Goal: Information Seeking & Learning: Stay updated

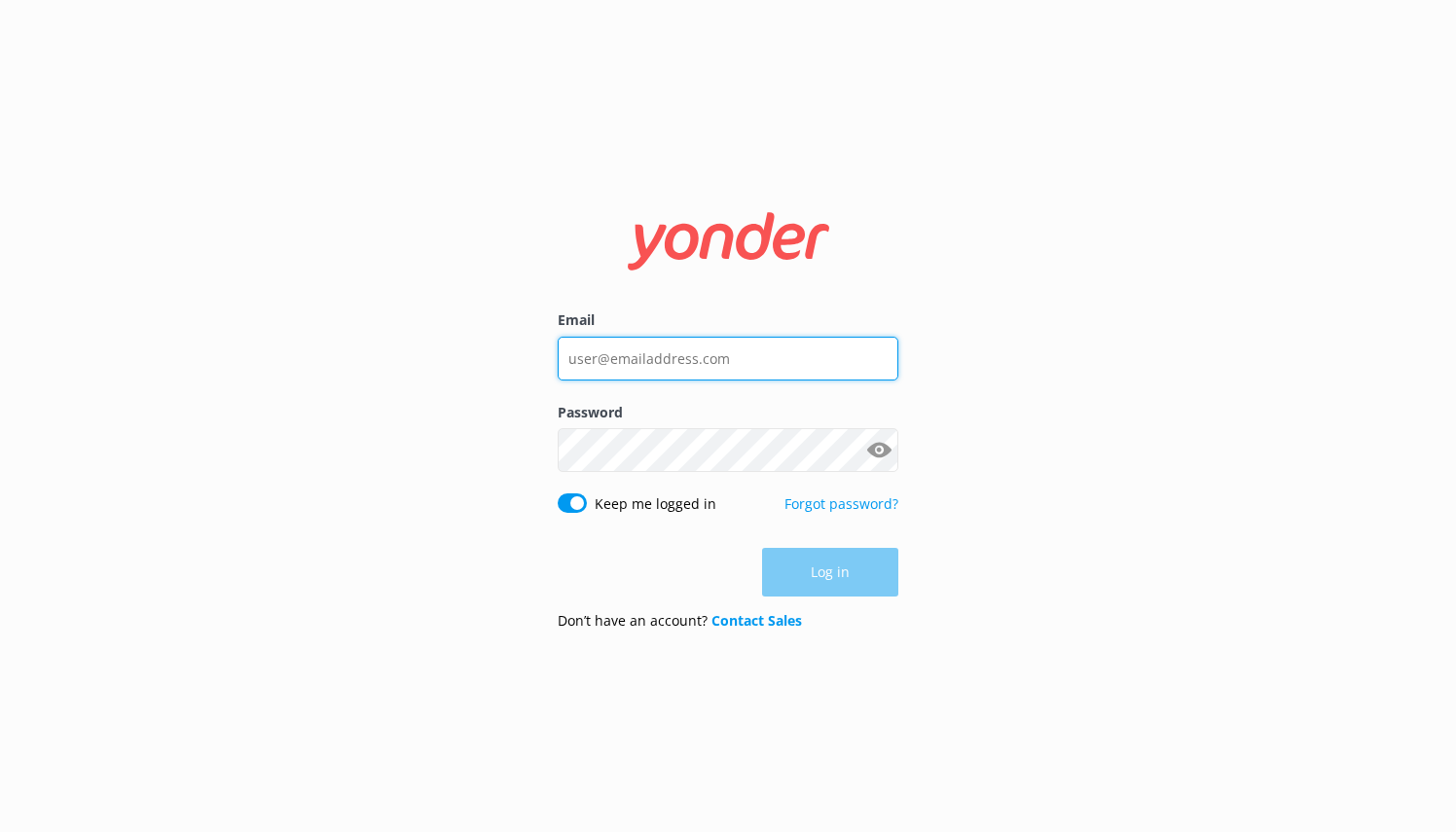
type input "[PERSON_NAME][EMAIL_ADDRESS][DOMAIN_NAME]"
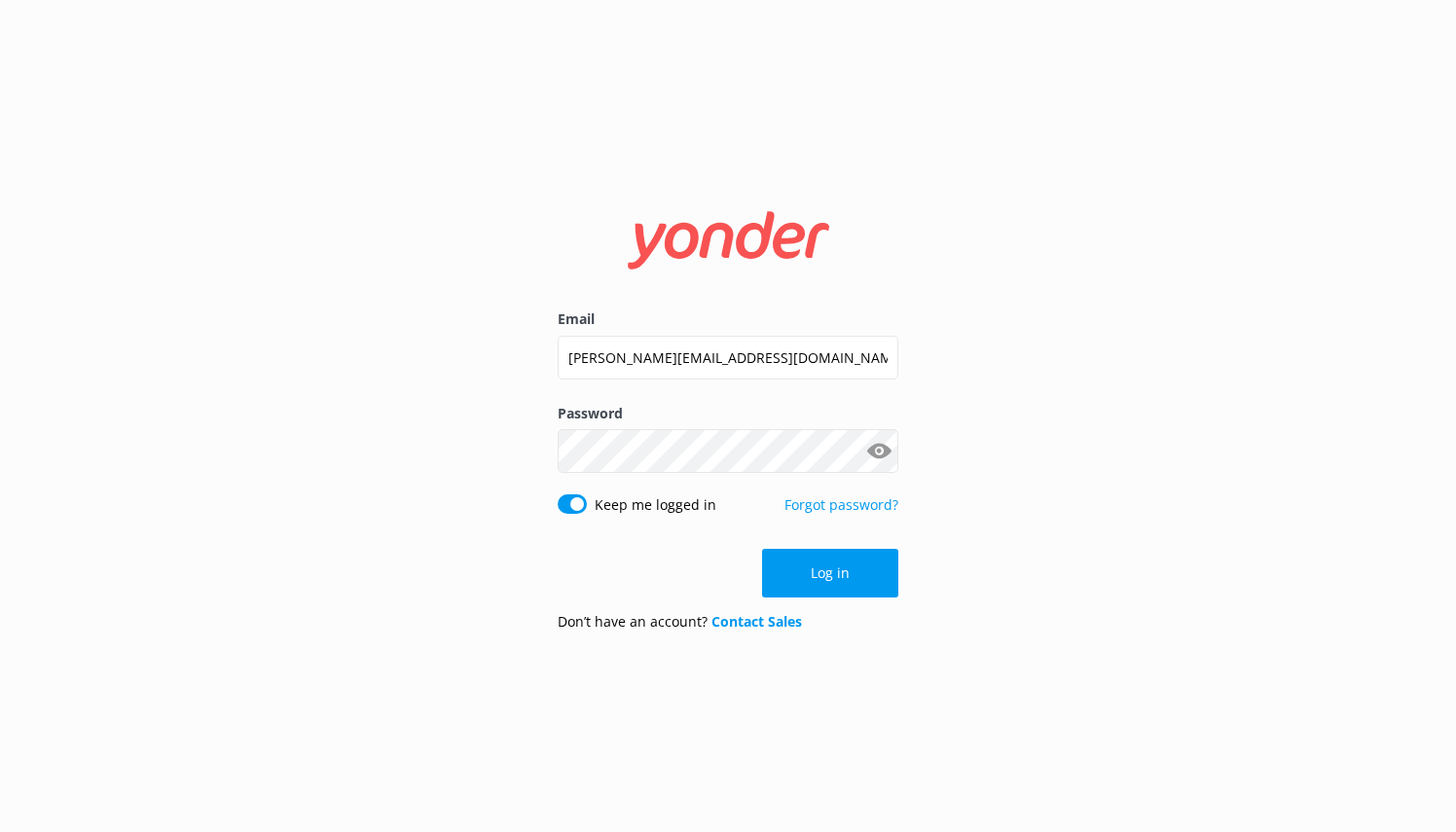
click at [837, 579] on div "Log in" at bounding box center [728, 573] width 341 height 48
click at [837, 579] on button "Log in" at bounding box center [830, 573] width 136 height 48
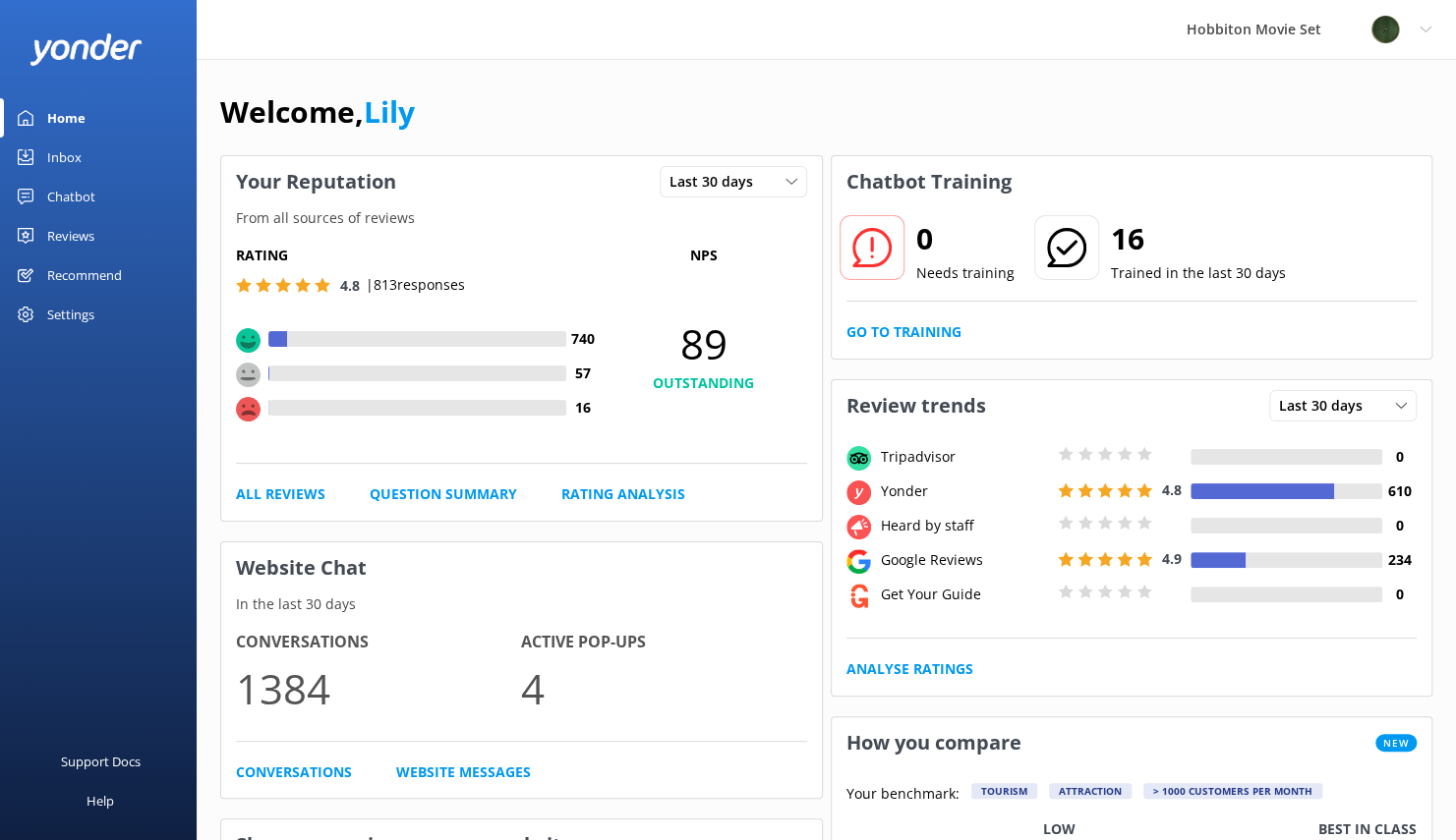
click at [91, 240] on div "Reviews" at bounding box center [70, 237] width 47 height 40
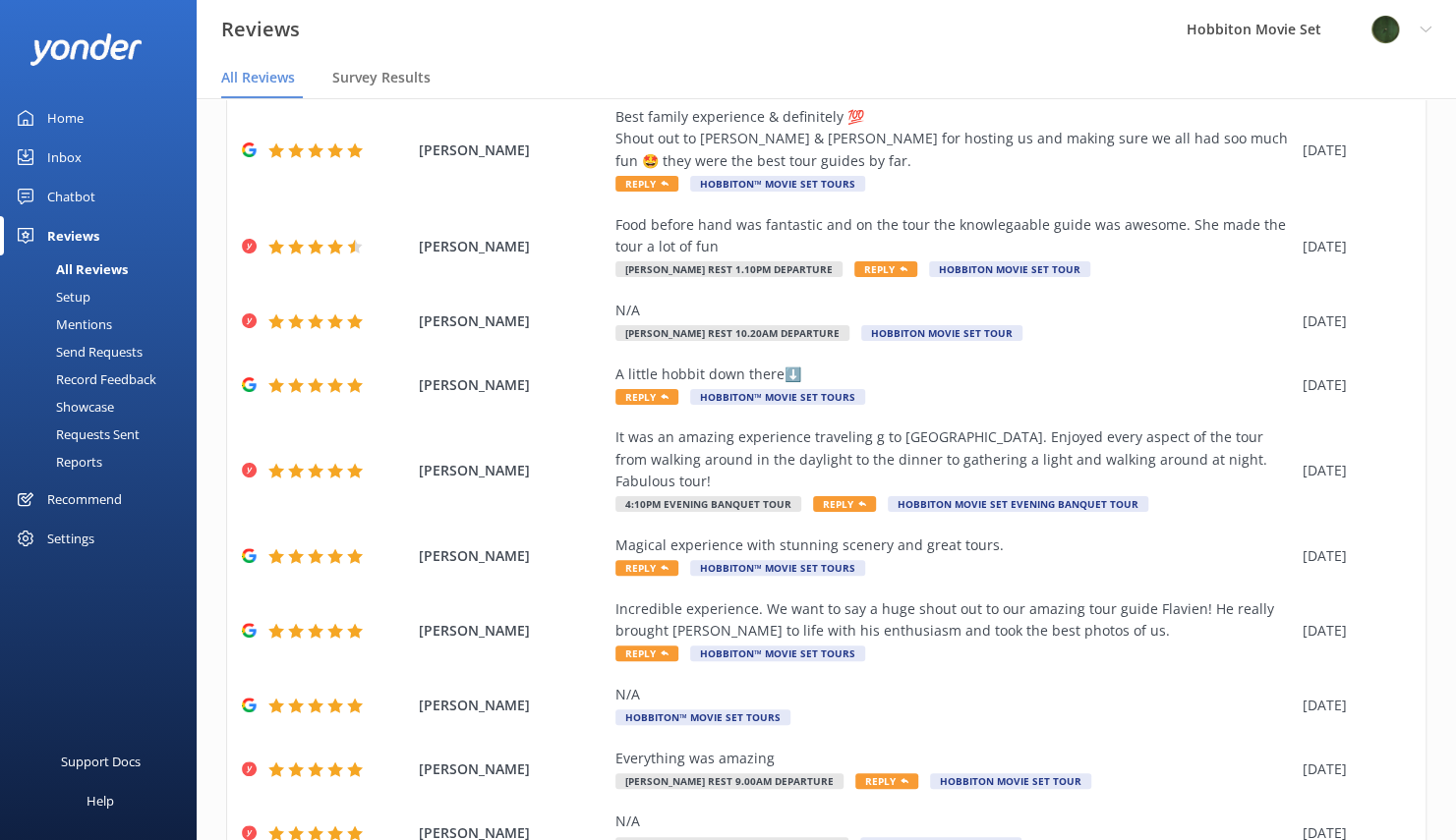
scroll to position [189, 0]
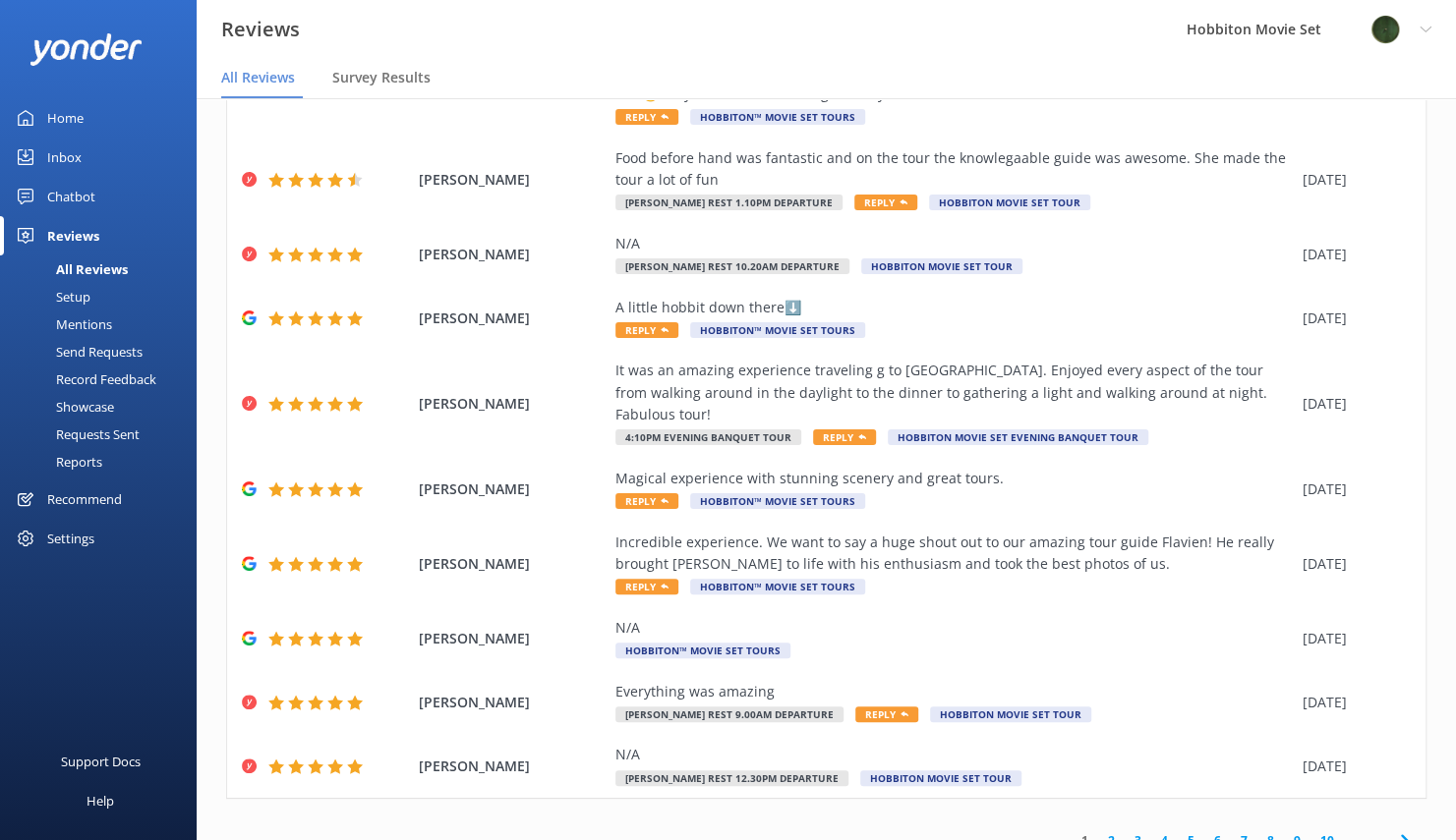
click at [1397, 829] on icon at bounding box center [1405, 841] width 24 height 24
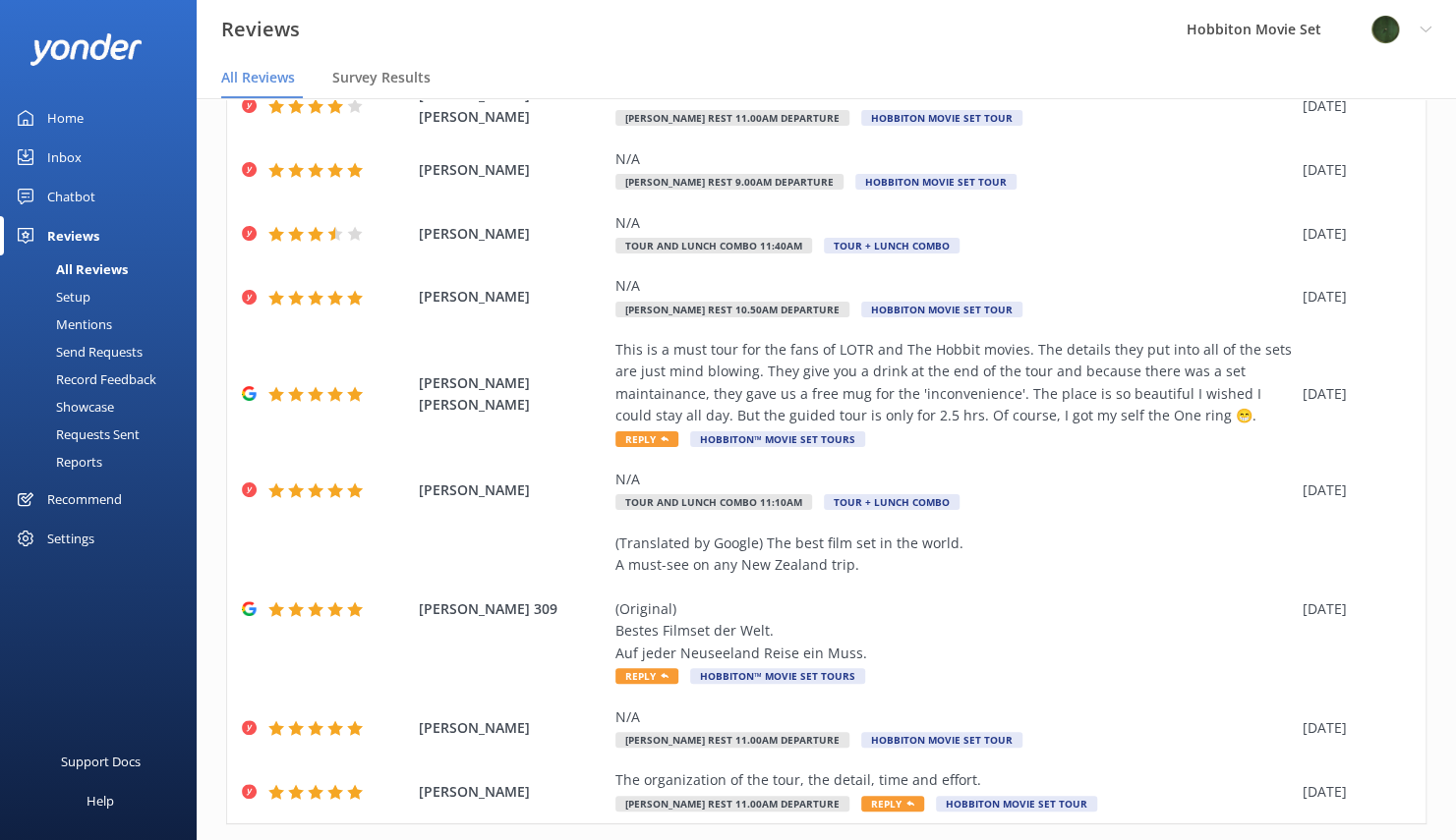
scroll to position [320, 0]
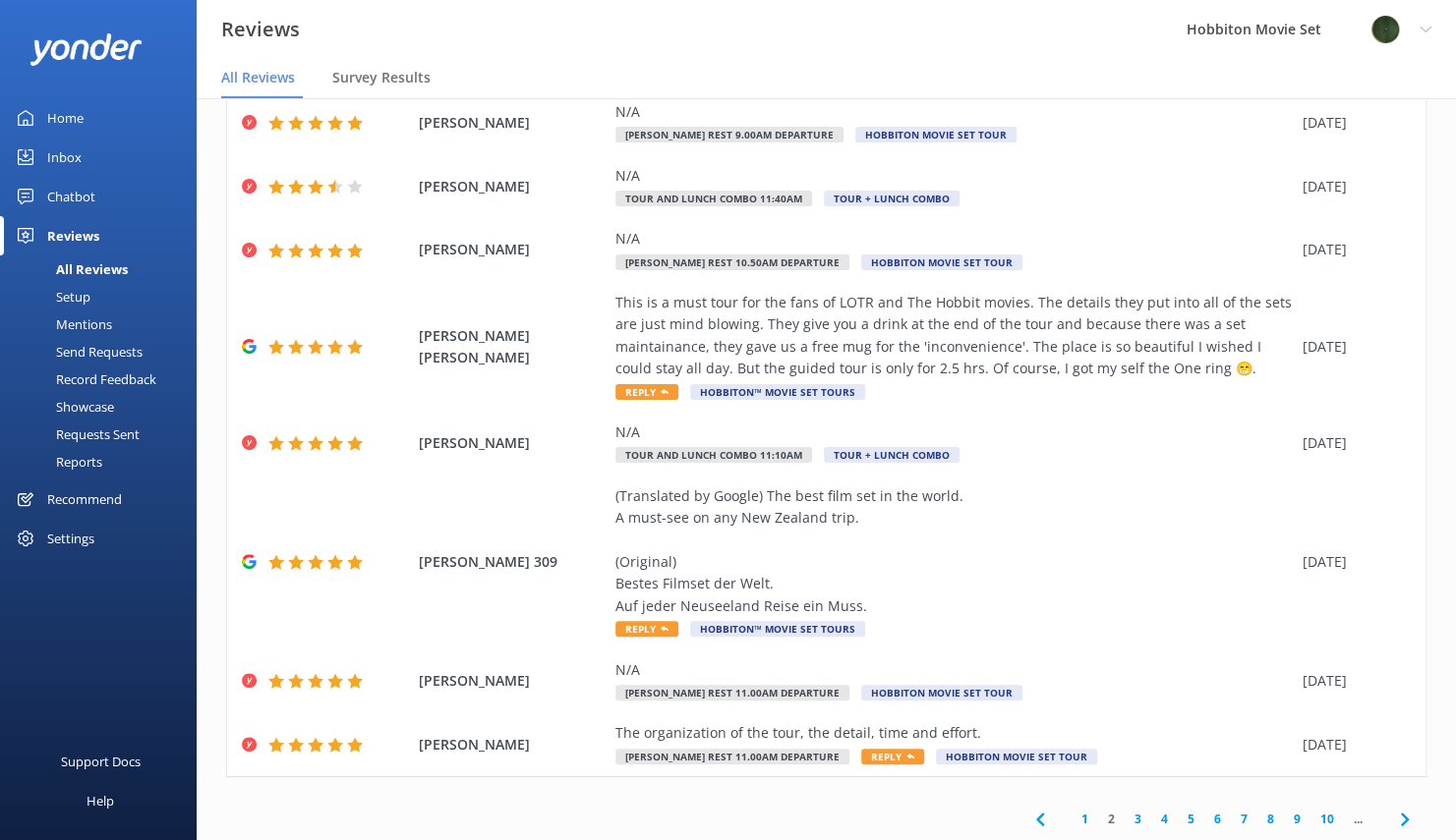
click at [1393, 822] on icon at bounding box center [1405, 820] width 24 height 24
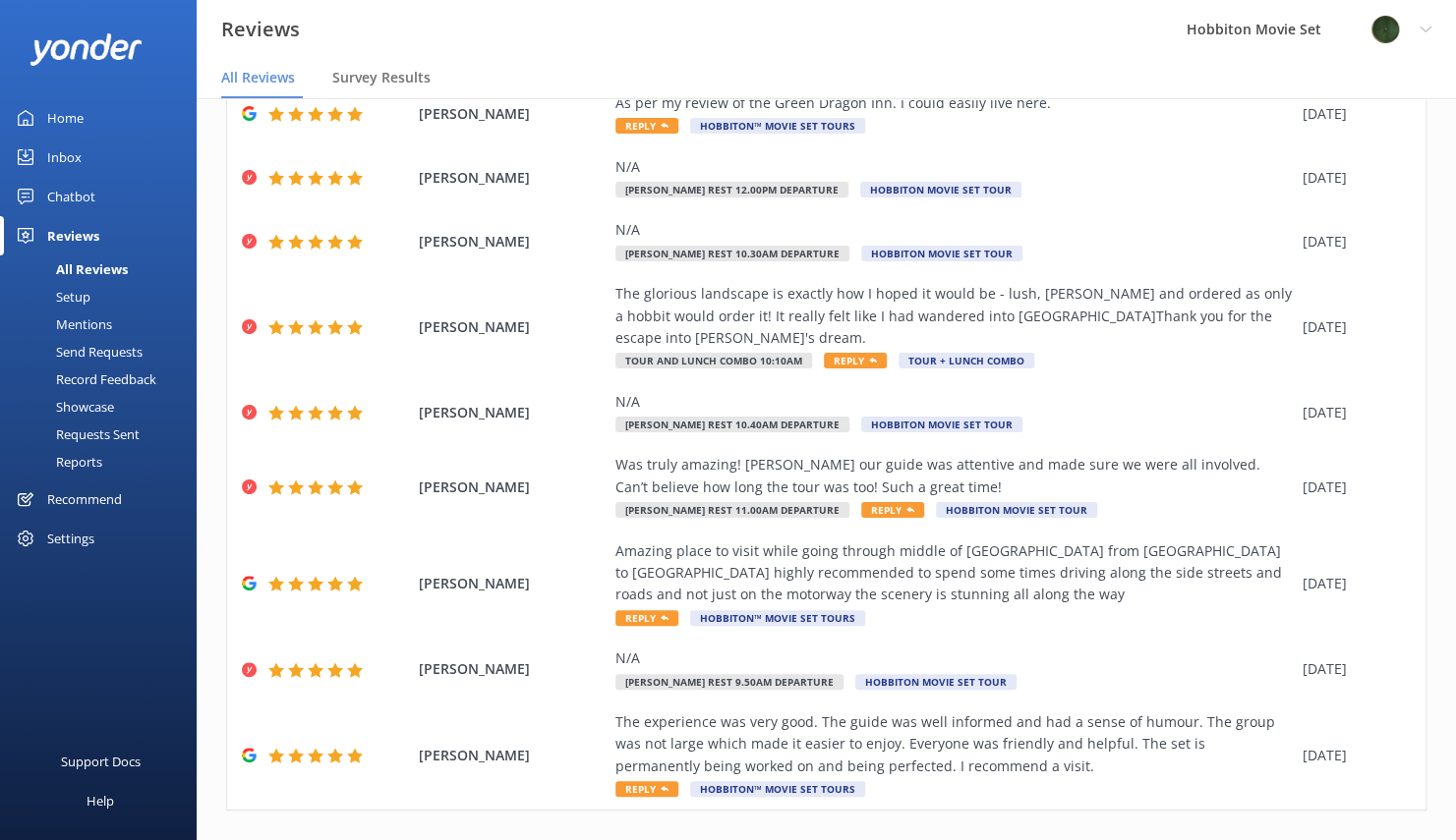
scroll to position [233, 0]
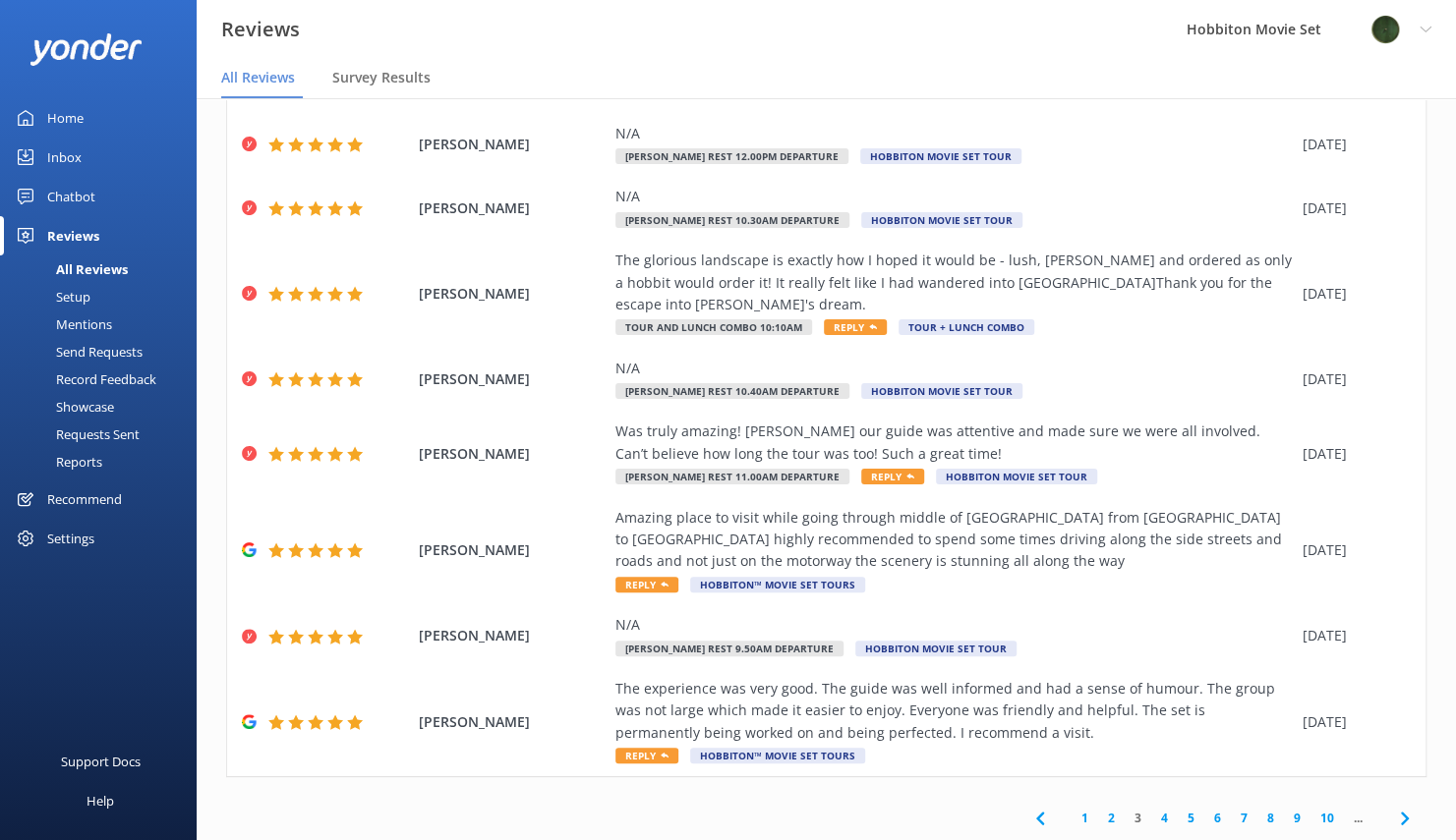
click at [1393, 819] on icon at bounding box center [1405, 819] width 24 height 24
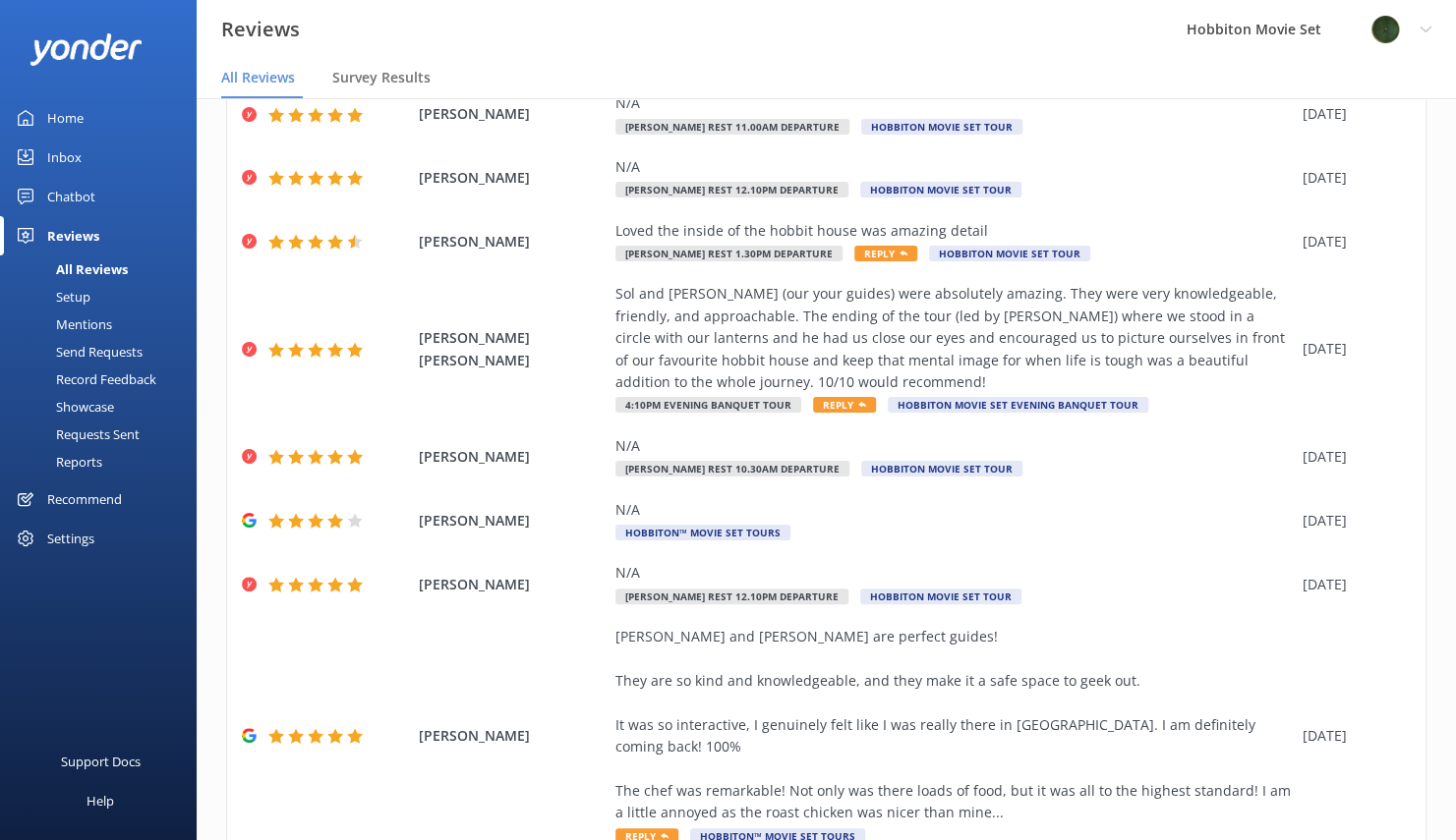
scroll to position [409, 0]
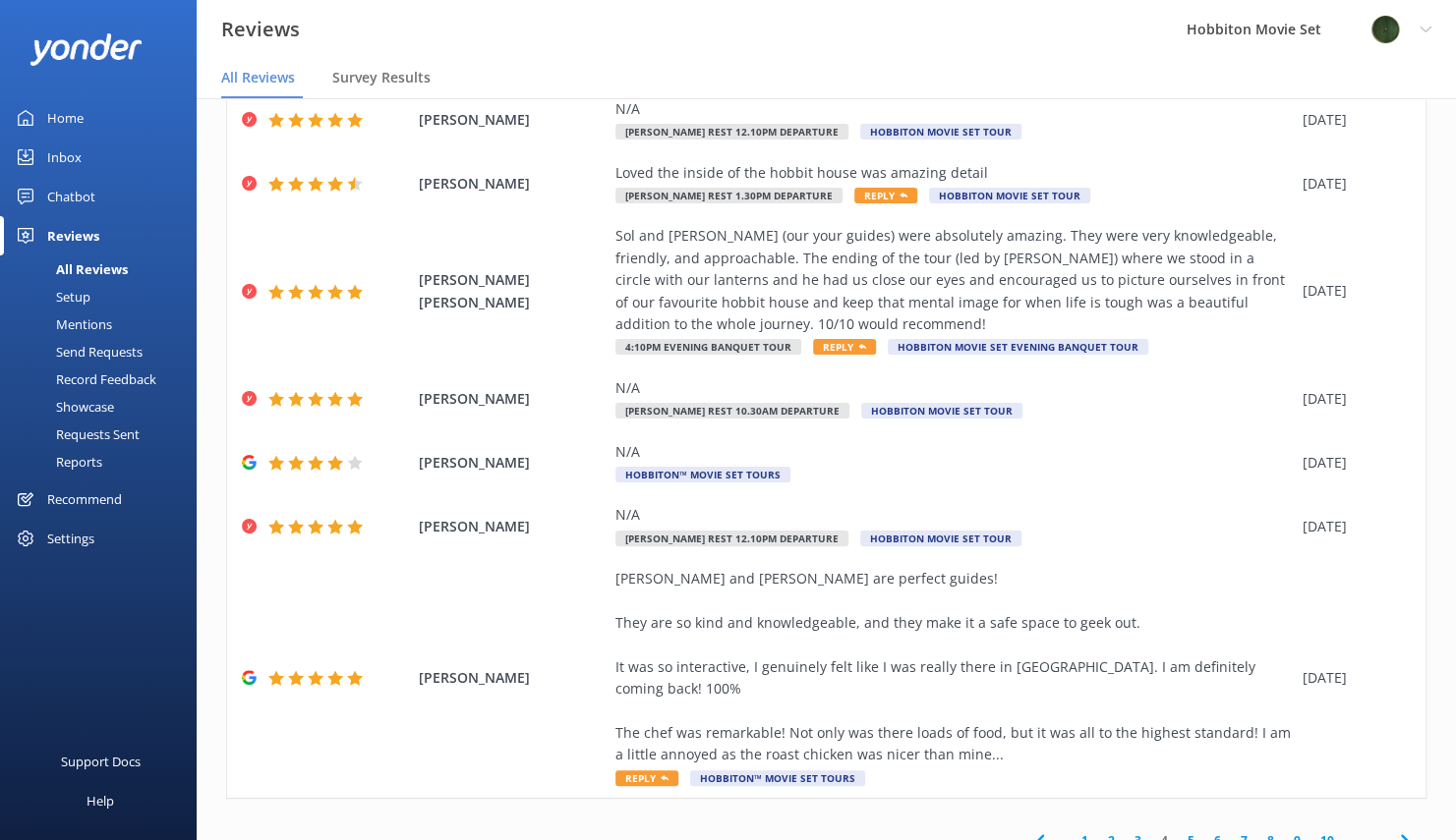
click at [1393, 829] on icon at bounding box center [1405, 841] width 24 height 24
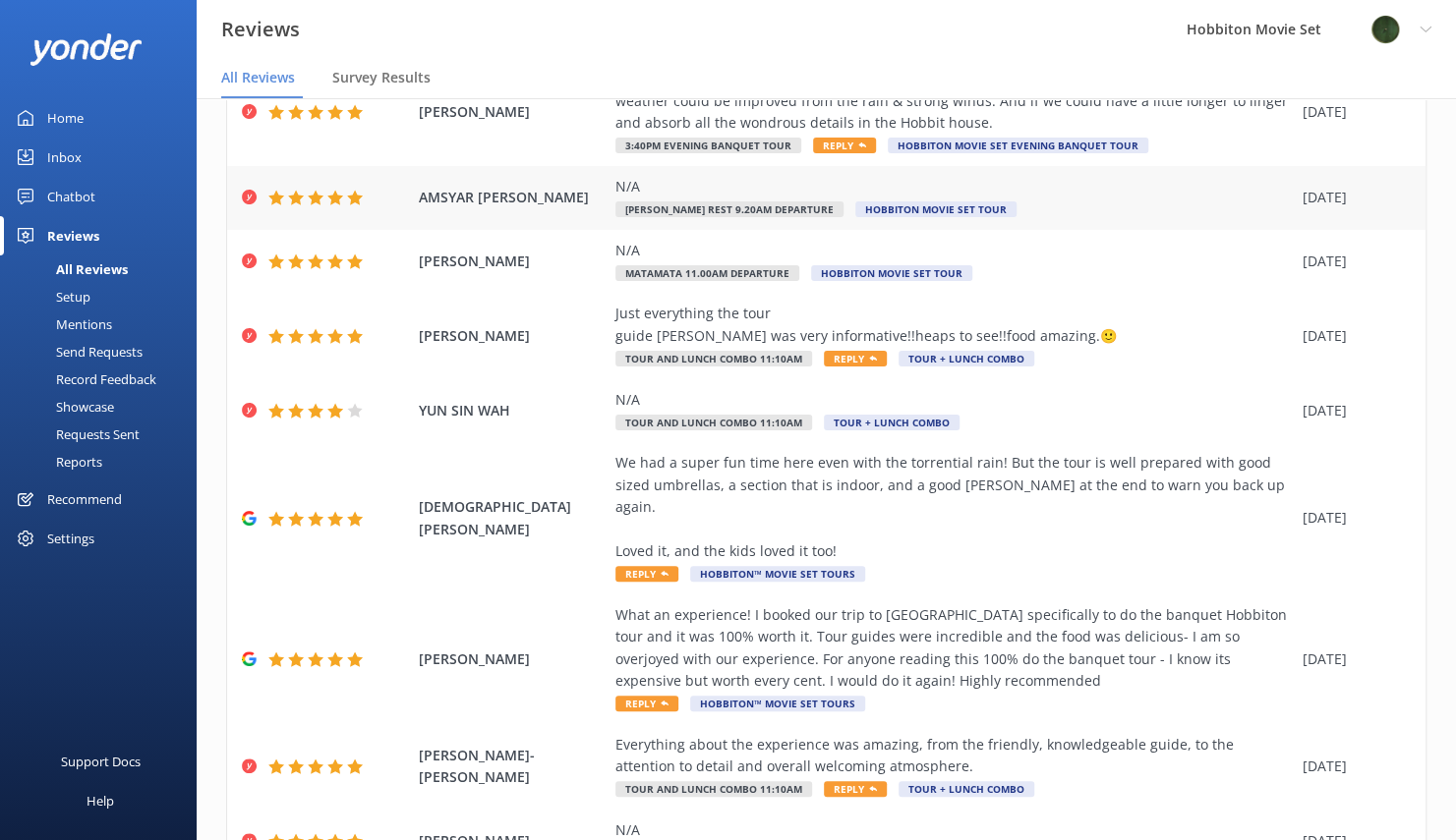
scroll to position [475, 0]
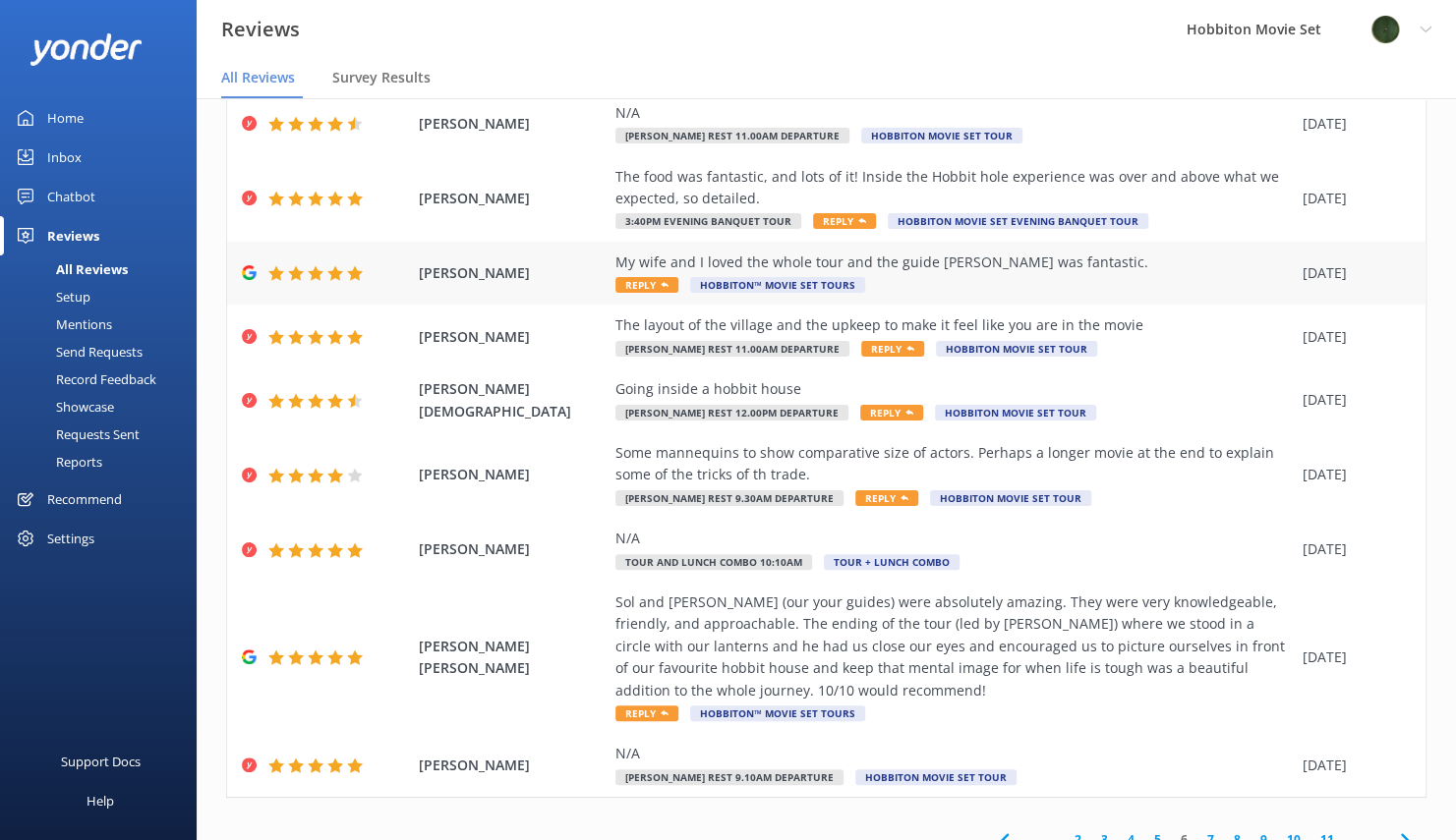
scroll to position [320, 0]
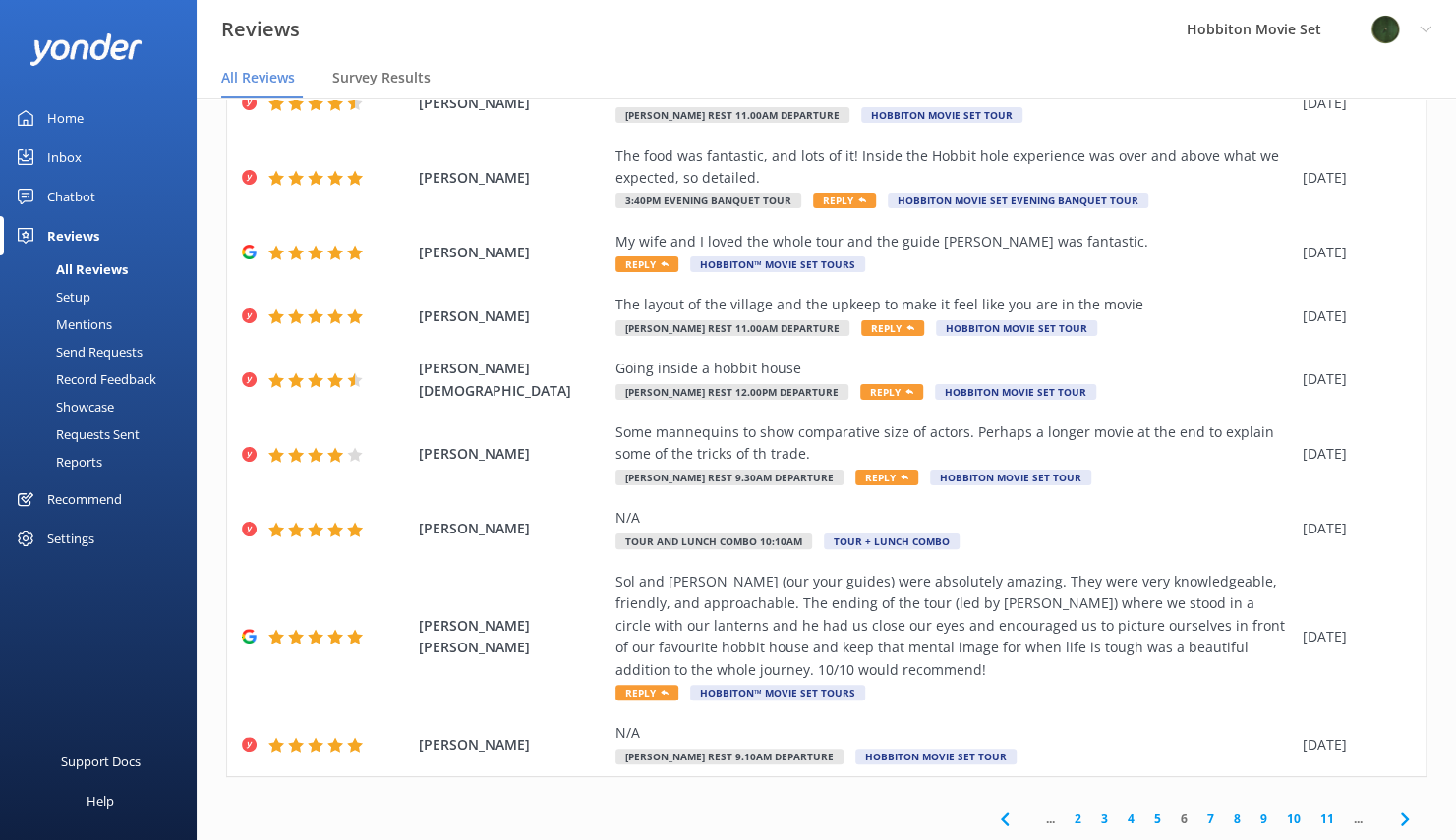
click at [1393, 815] on icon at bounding box center [1405, 820] width 24 height 24
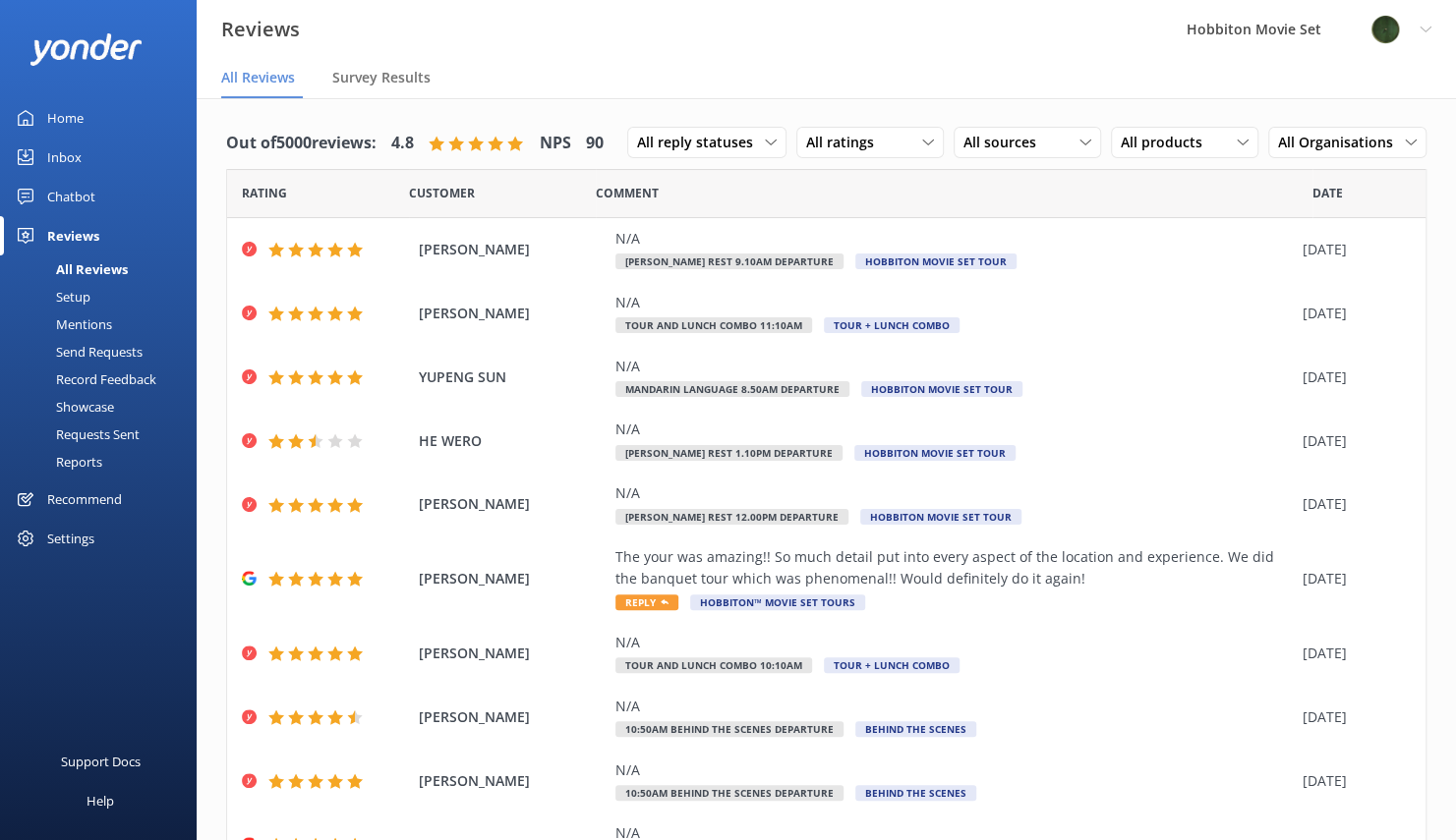
scroll to position [100, 0]
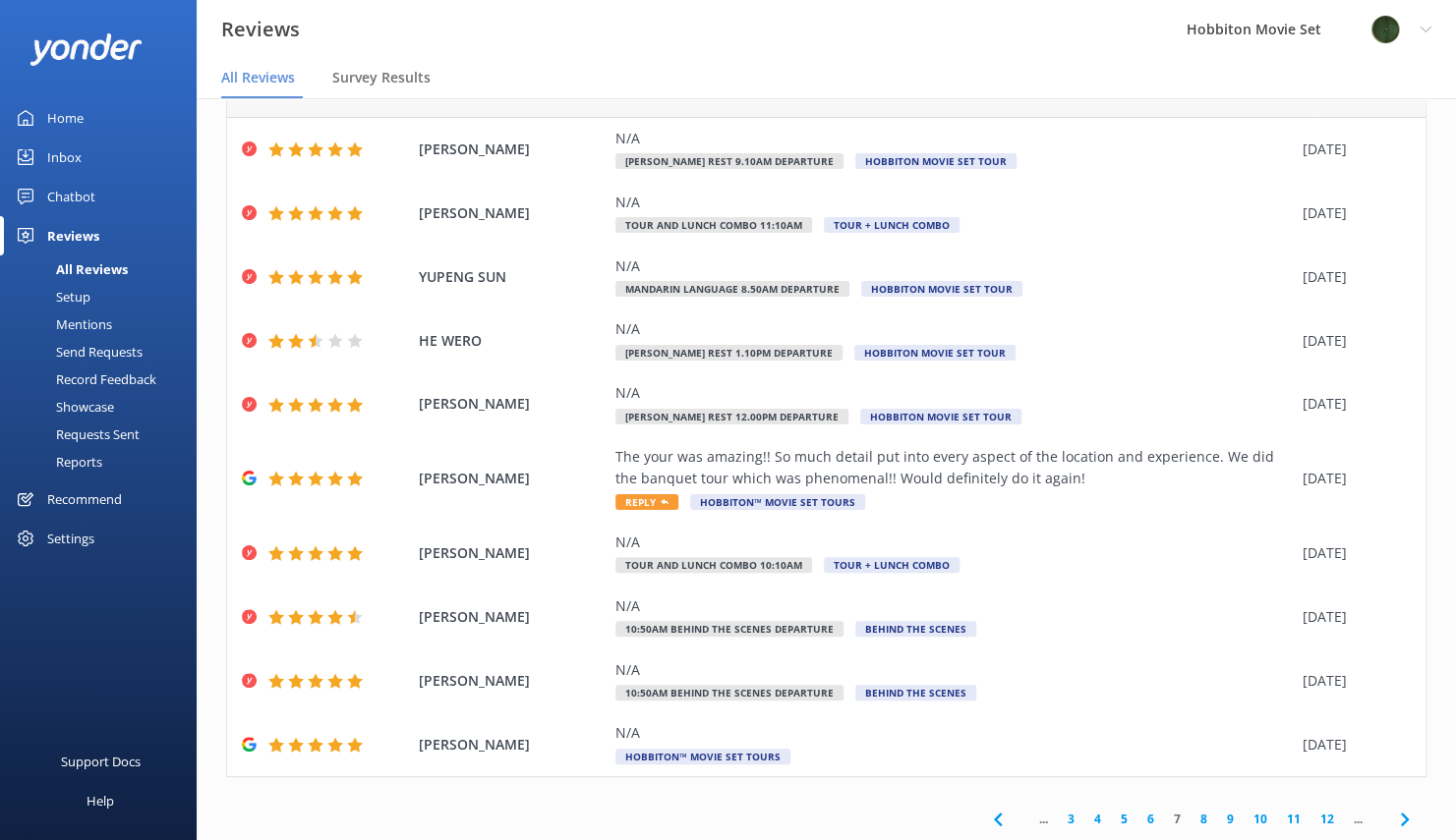
click at [1393, 817] on icon at bounding box center [1405, 820] width 24 height 24
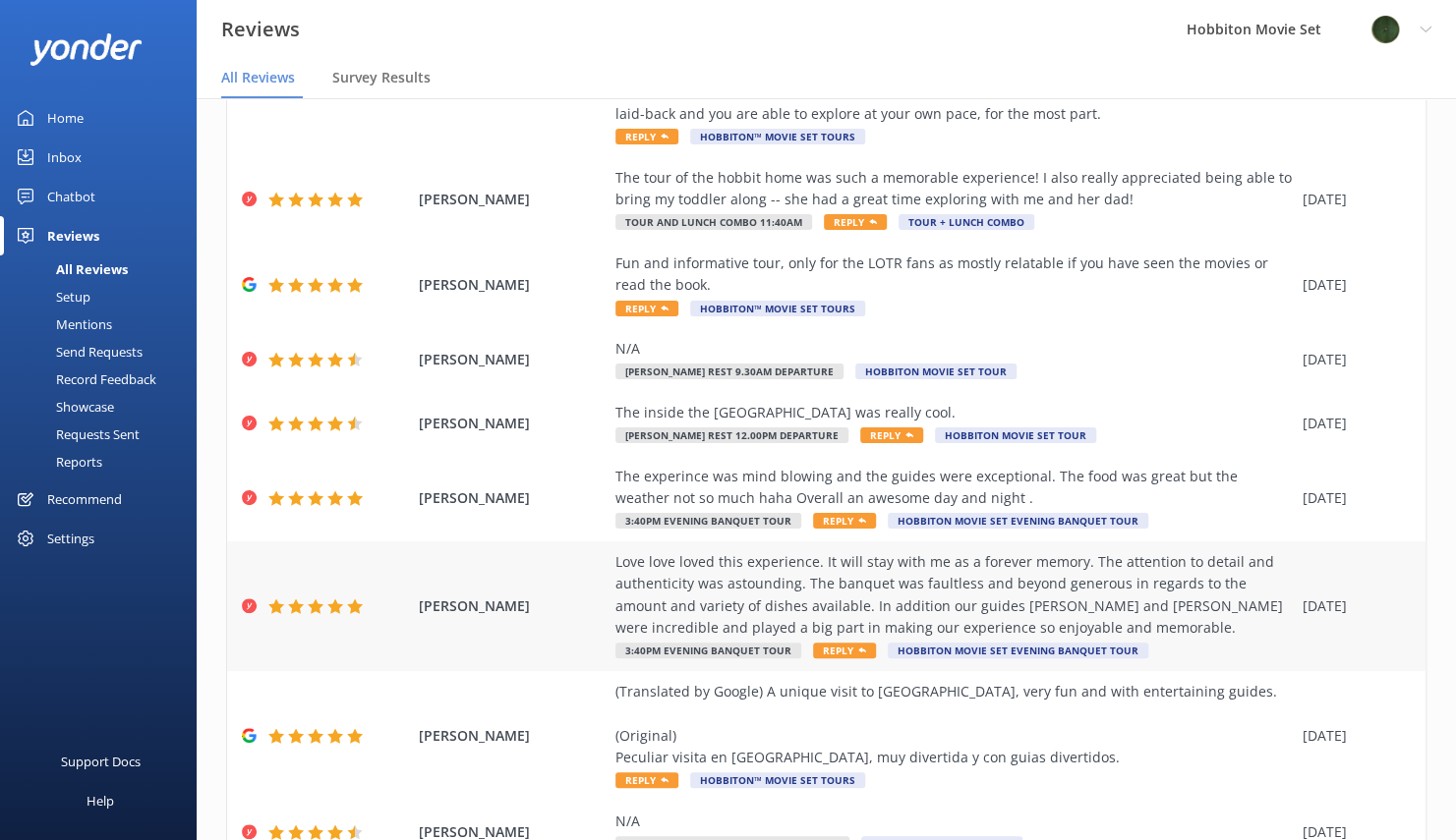
scroll to position [452, 0]
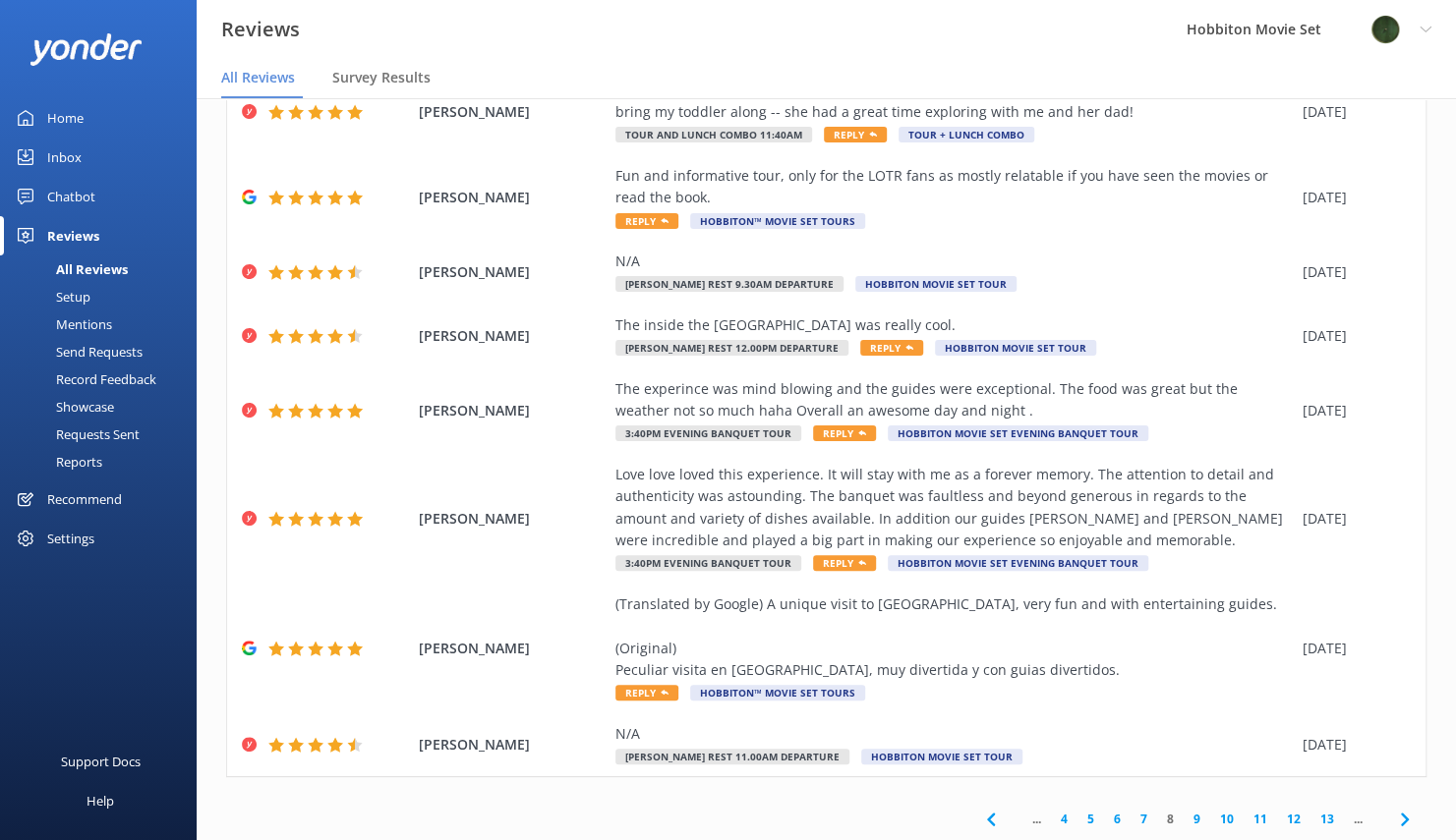
click at [1393, 827] on icon at bounding box center [1405, 820] width 24 height 24
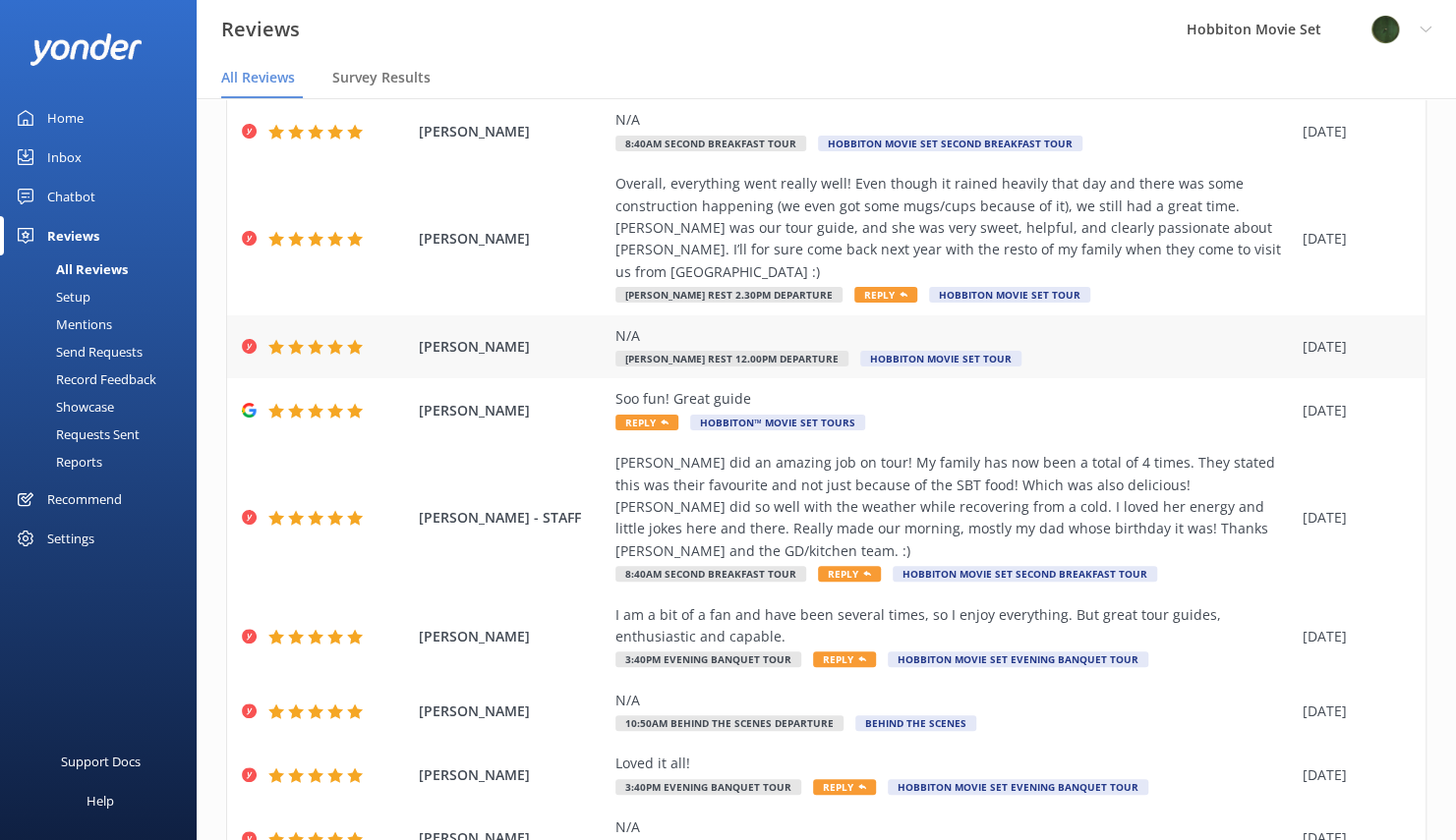
scroll to position [497, 0]
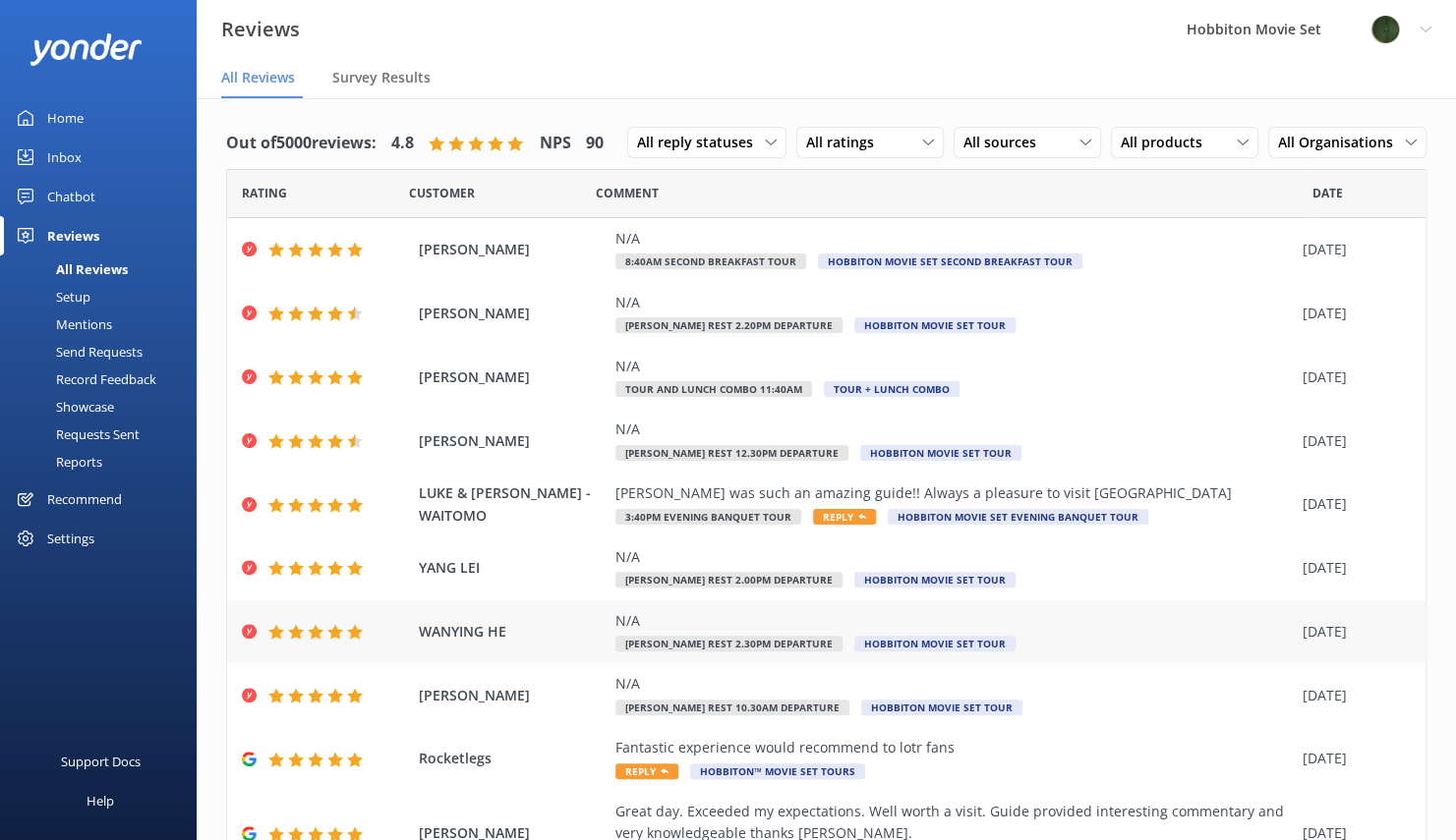
scroll to position [100, 0]
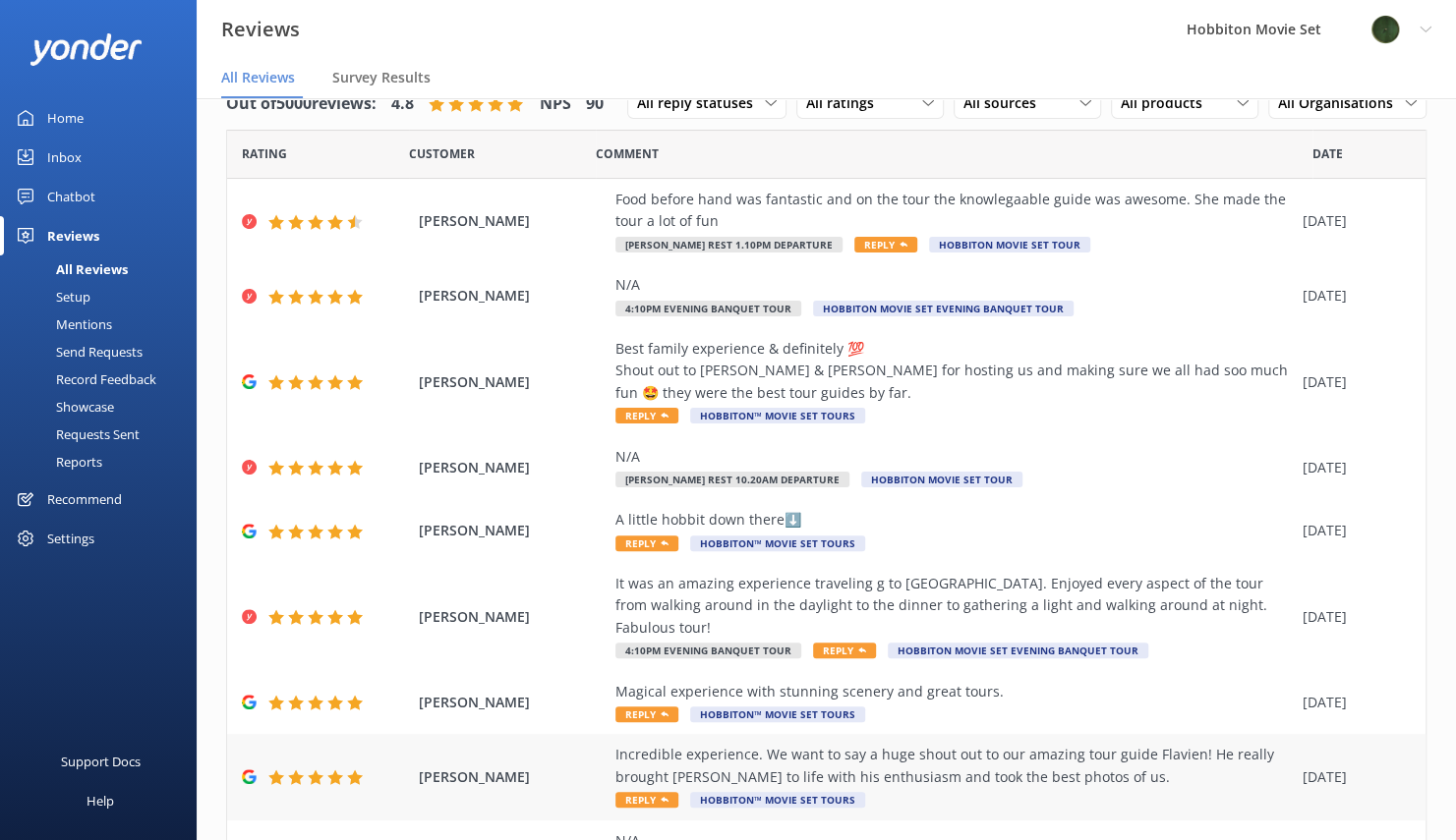
scroll to position [189, 0]
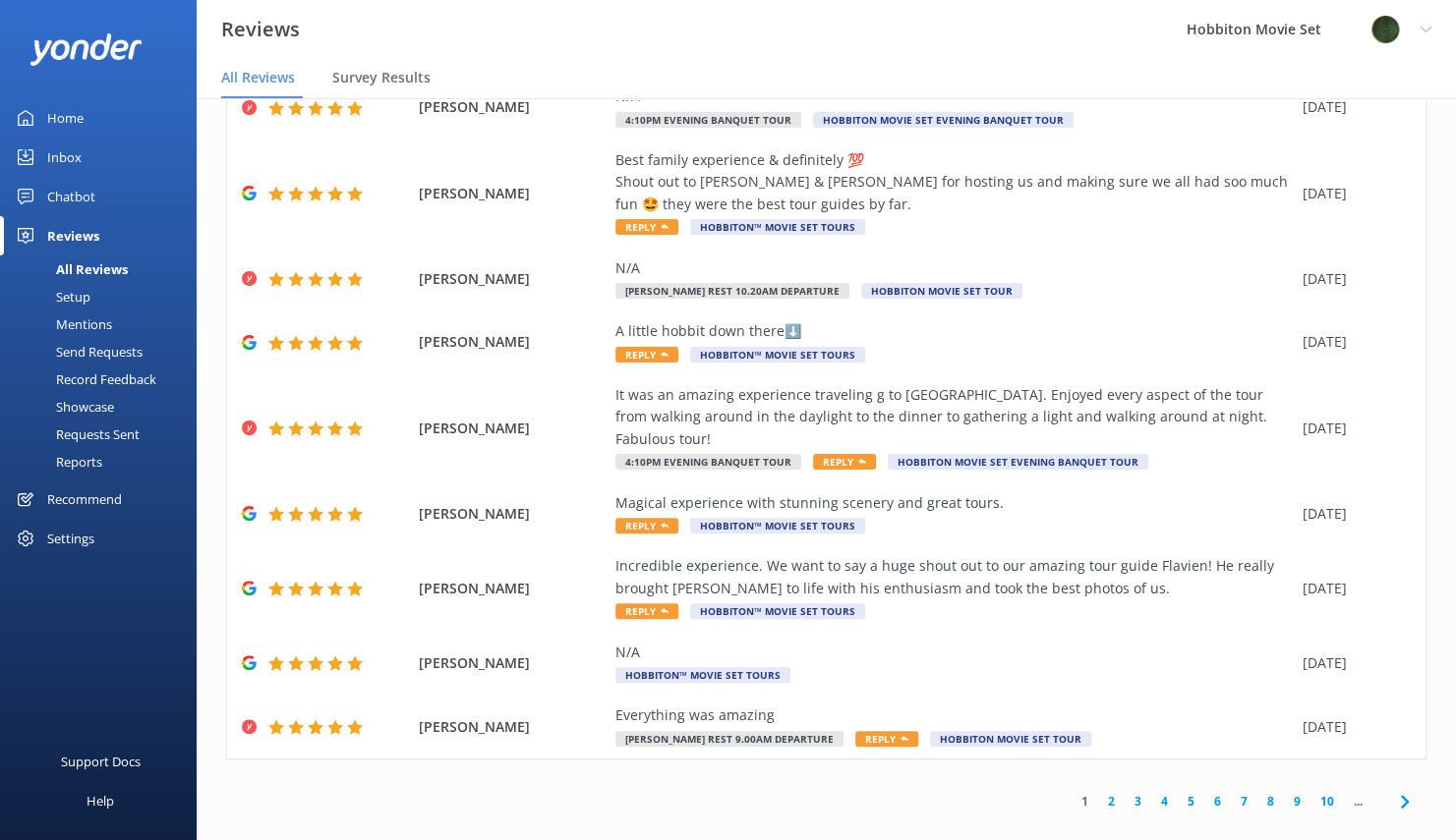
click at [1311, 792] on link "10" at bounding box center [1328, 801] width 34 height 19
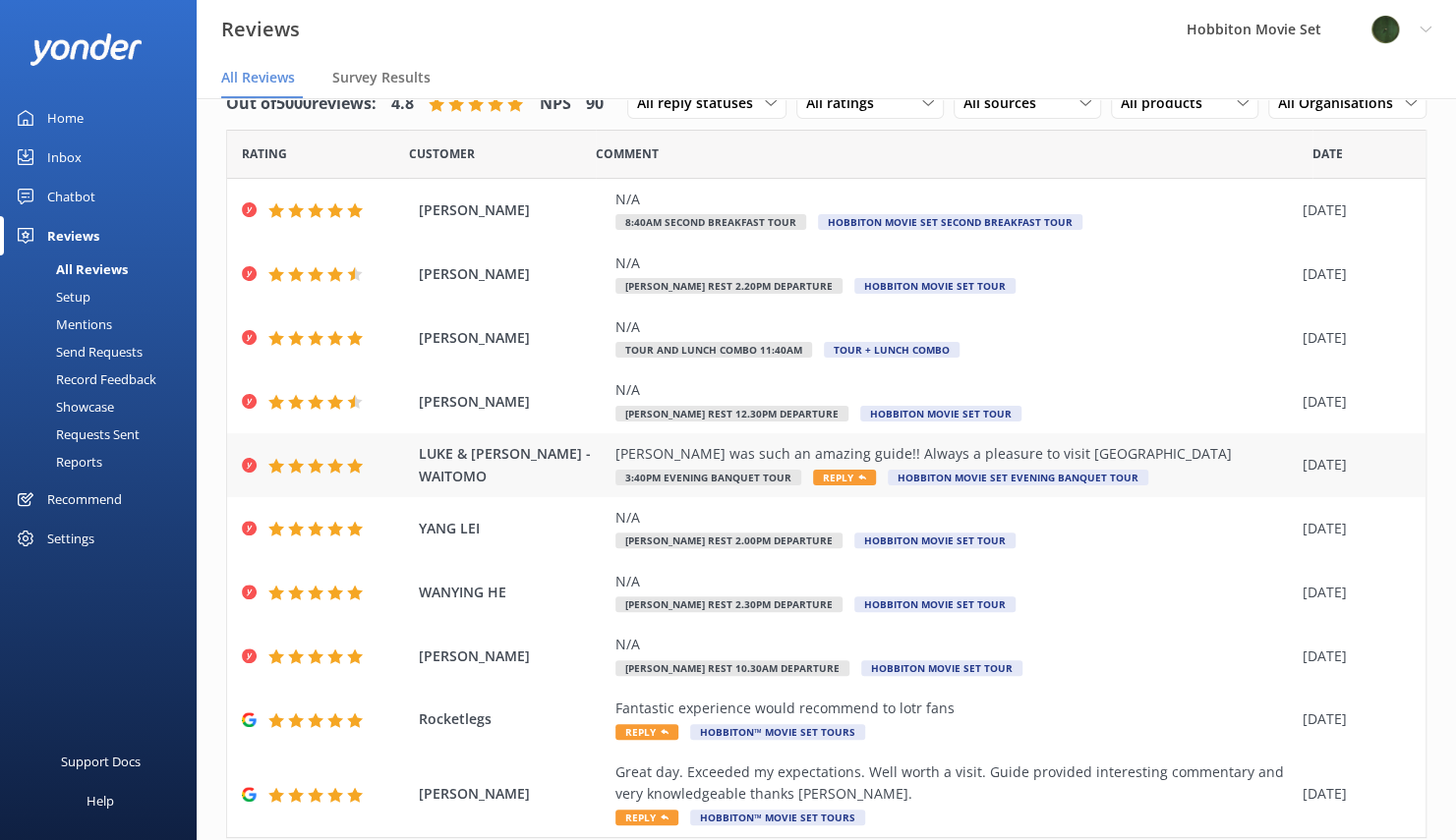
scroll to position [100, 0]
